Goal: Task Accomplishment & Management: Use online tool/utility

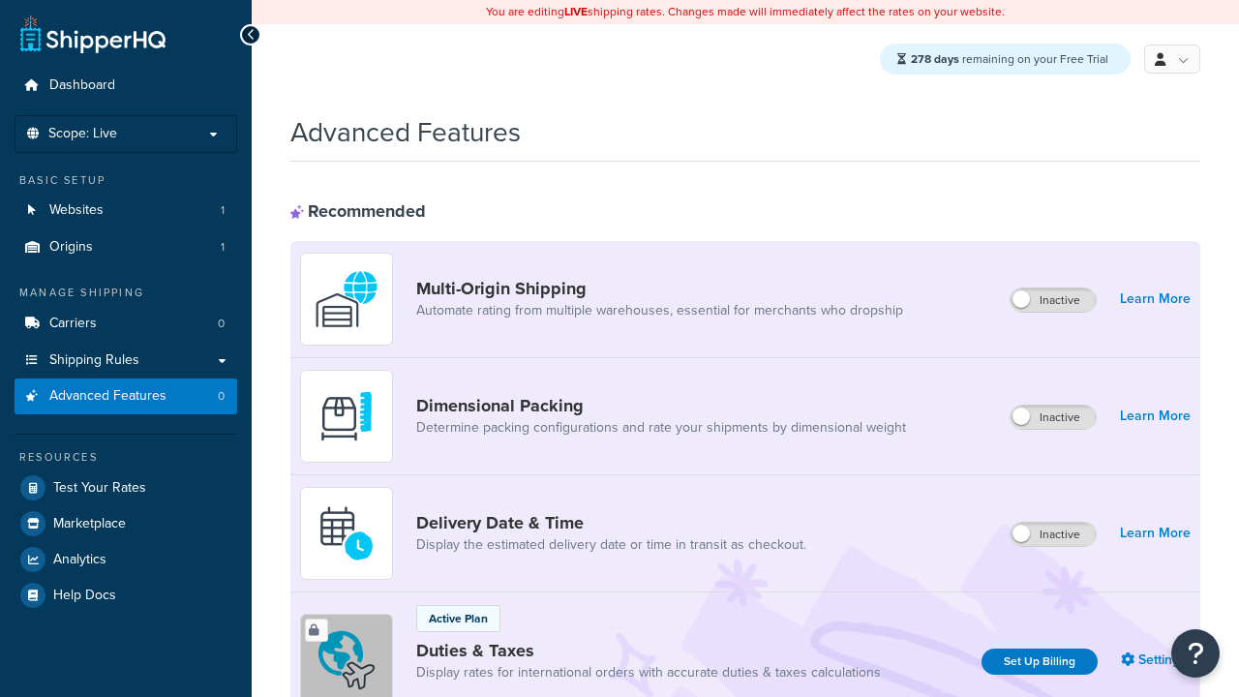
scroll to position [629, 0]
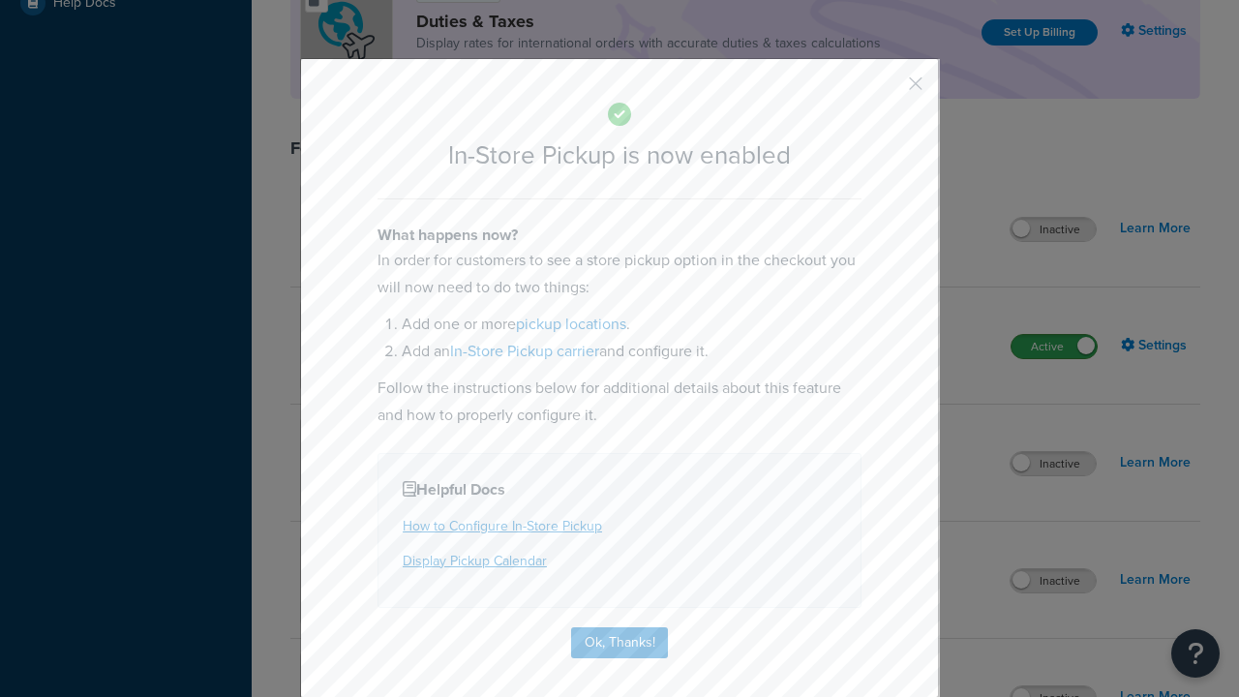
scroll to position [0, 0]
click at [887, 90] on button "button" at bounding box center [887, 90] width 5 height 5
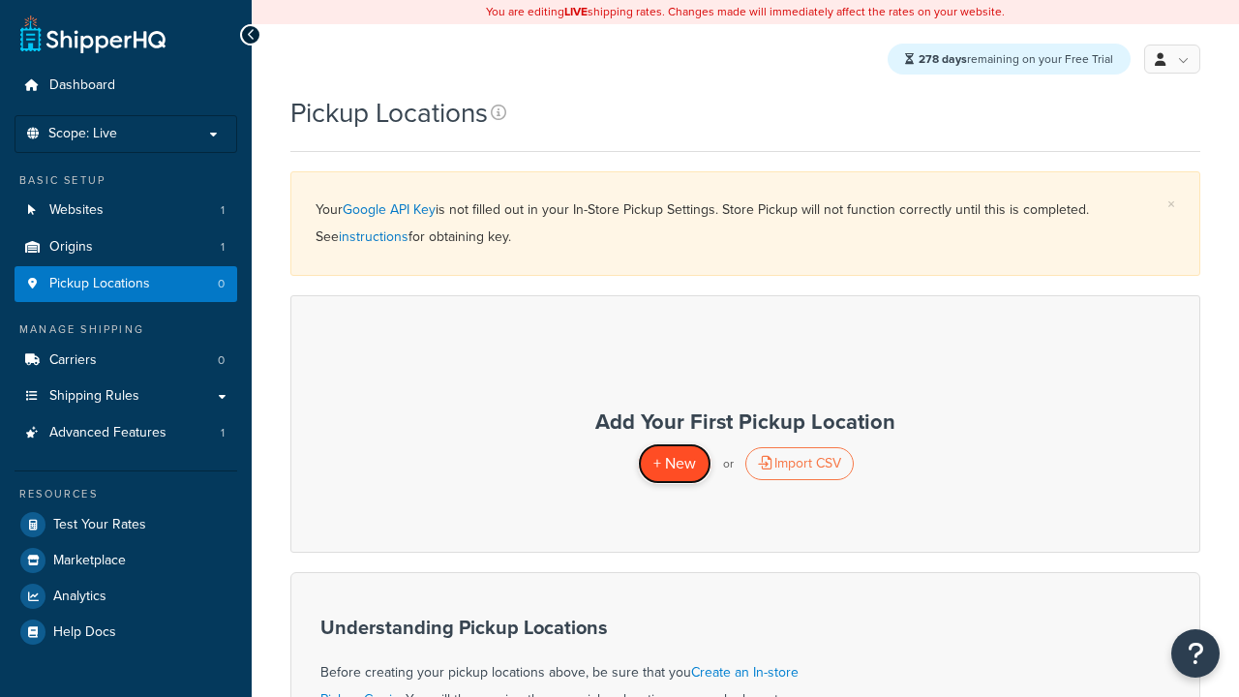
click at [674, 464] on span "+ New" at bounding box center [674, 463] width 43 height 22
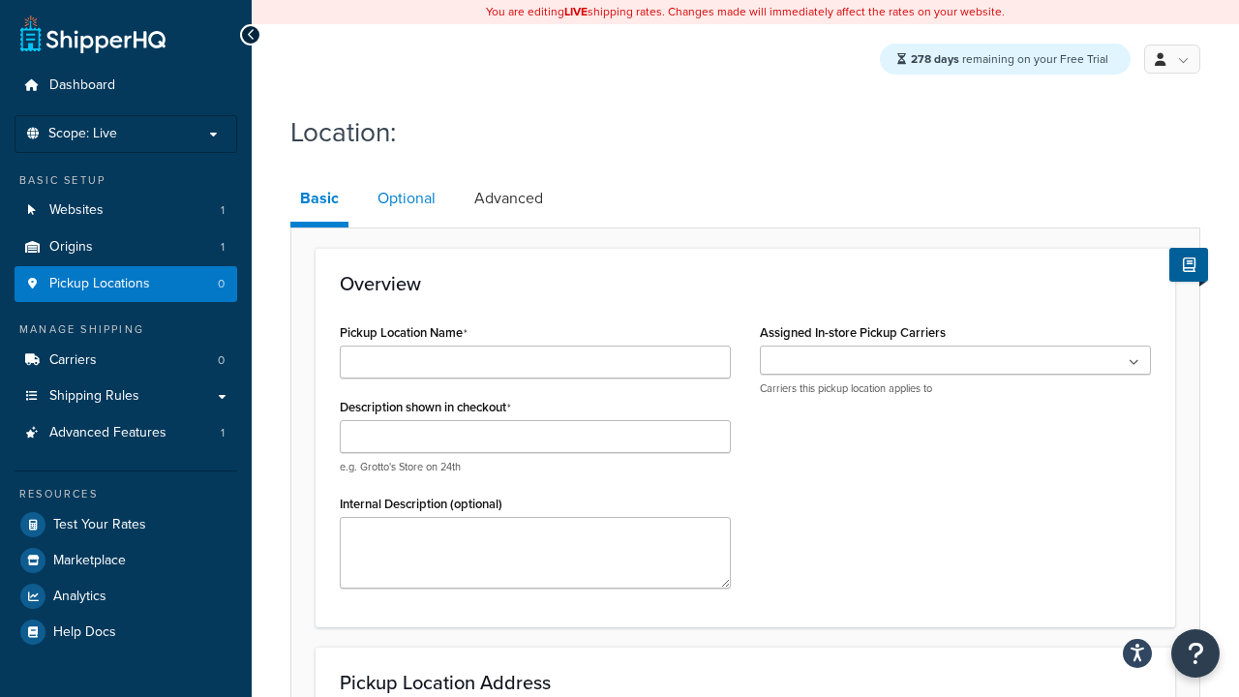
click at [405, 199] on link "Optional" at bounding box center [406, 198] width 77 height 46
